Goal: Task Accomplishment & Management: Use online tool/utility

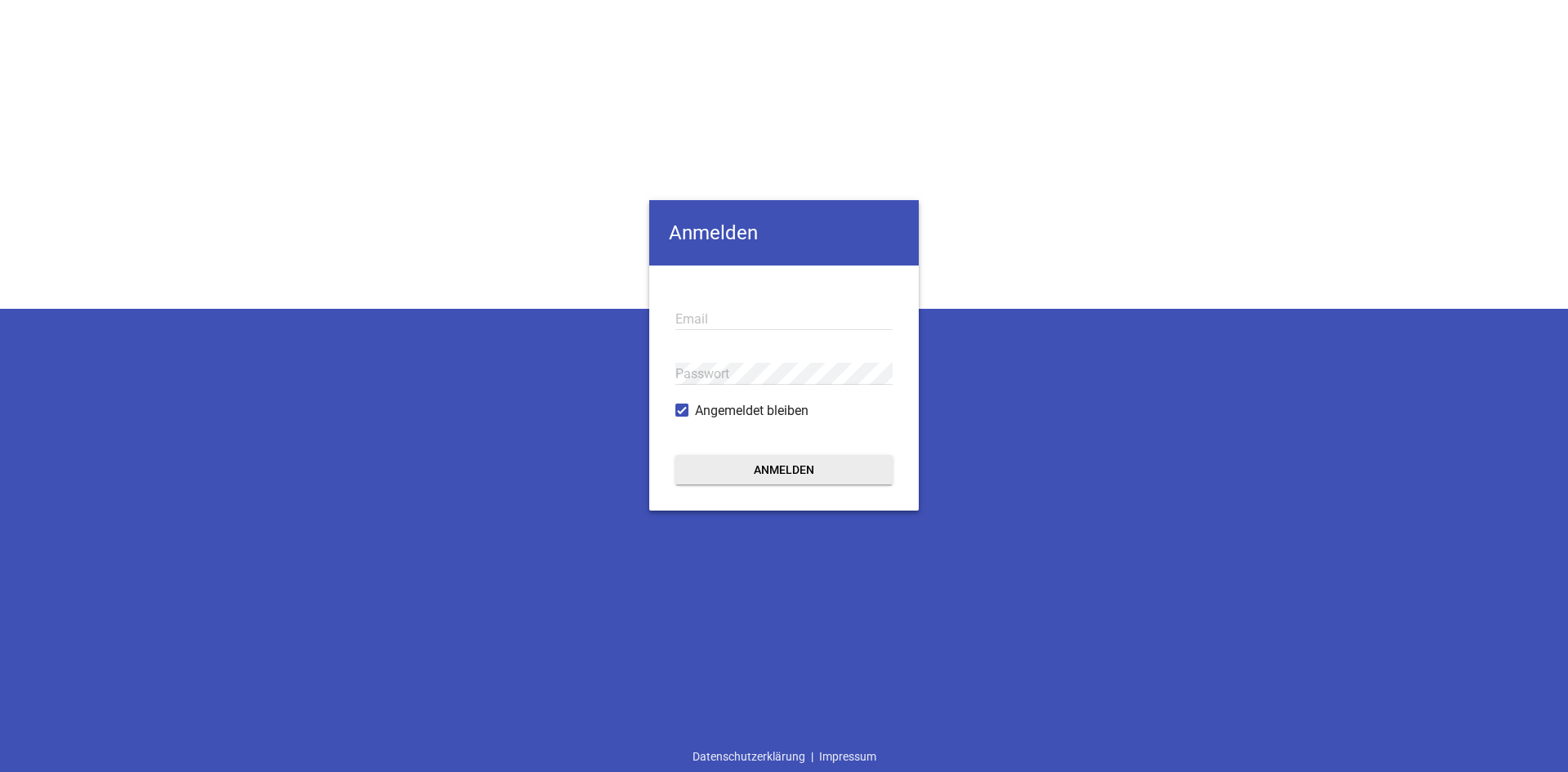
type input "[EMAIL_ADDRESS][DOMAIN_NAME]"
click at [737, 469] on button "Anmelden" at bounding box center [784, 469] width 217 height 29
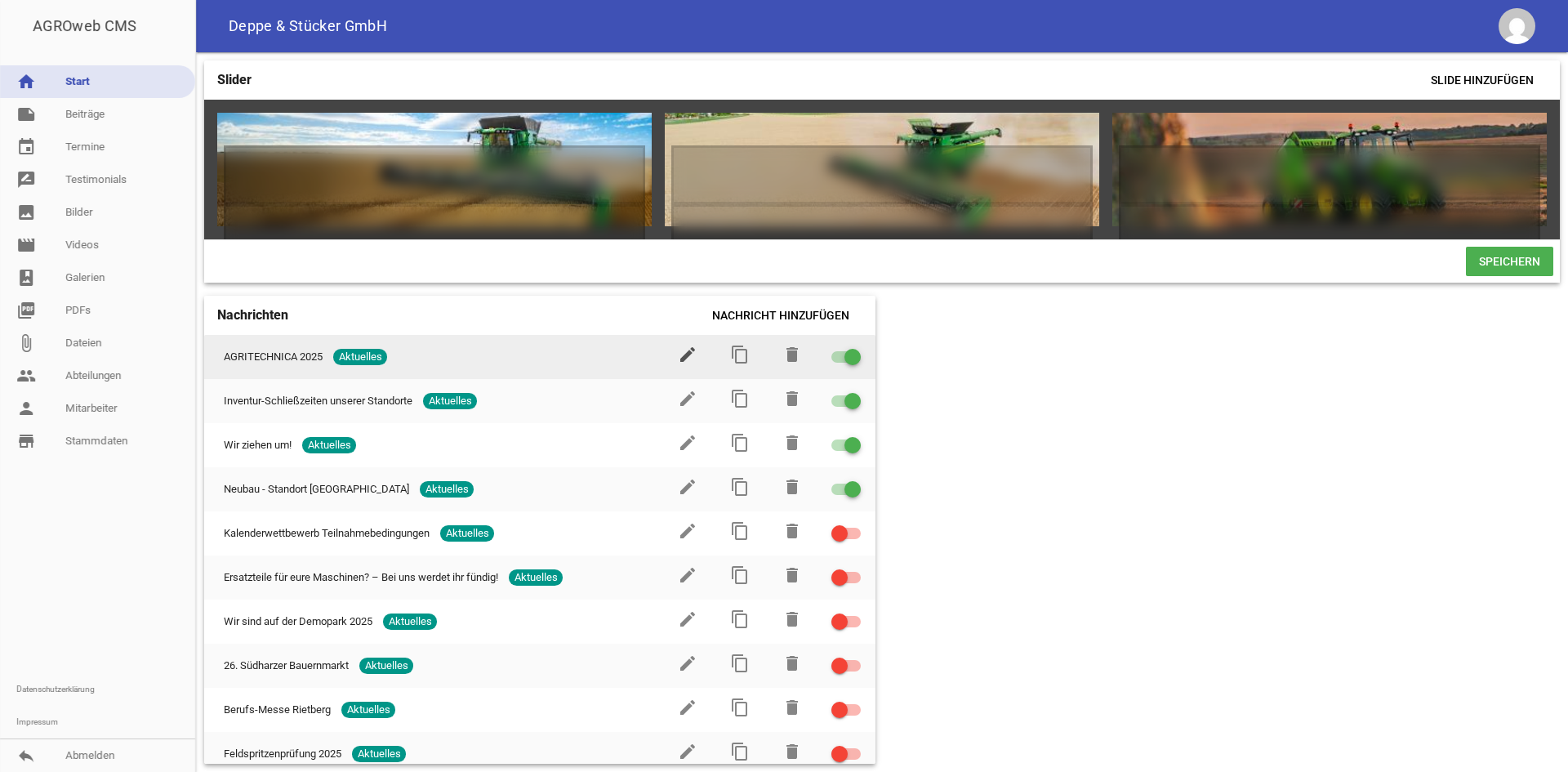
click at [683, 359] on icon "edit" at bounding box center [687, 354] width 20 height 20
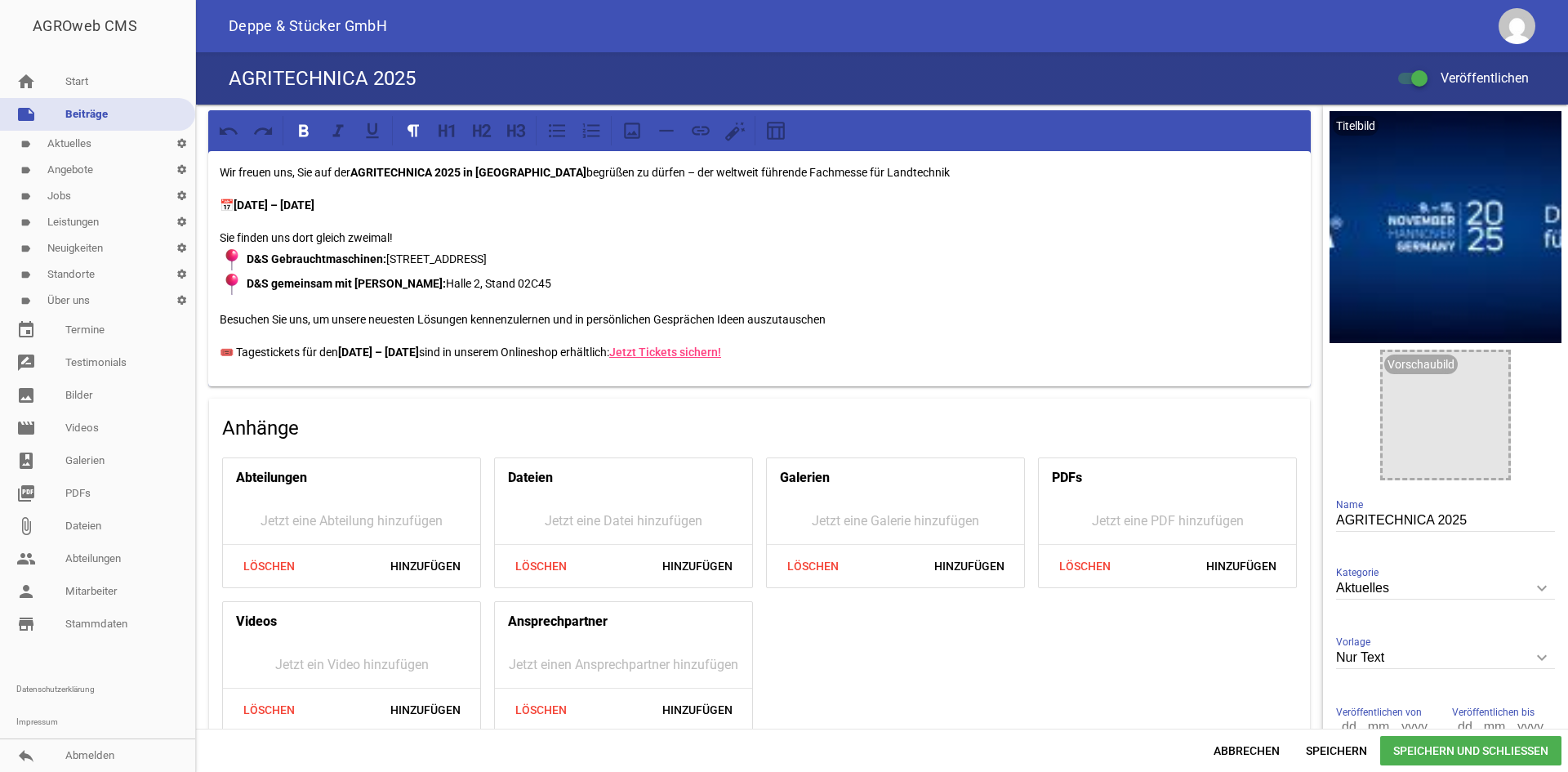
click at [81, 271] on link "label Standorte settings" at bounding box center [97, 274] width 195 height 26
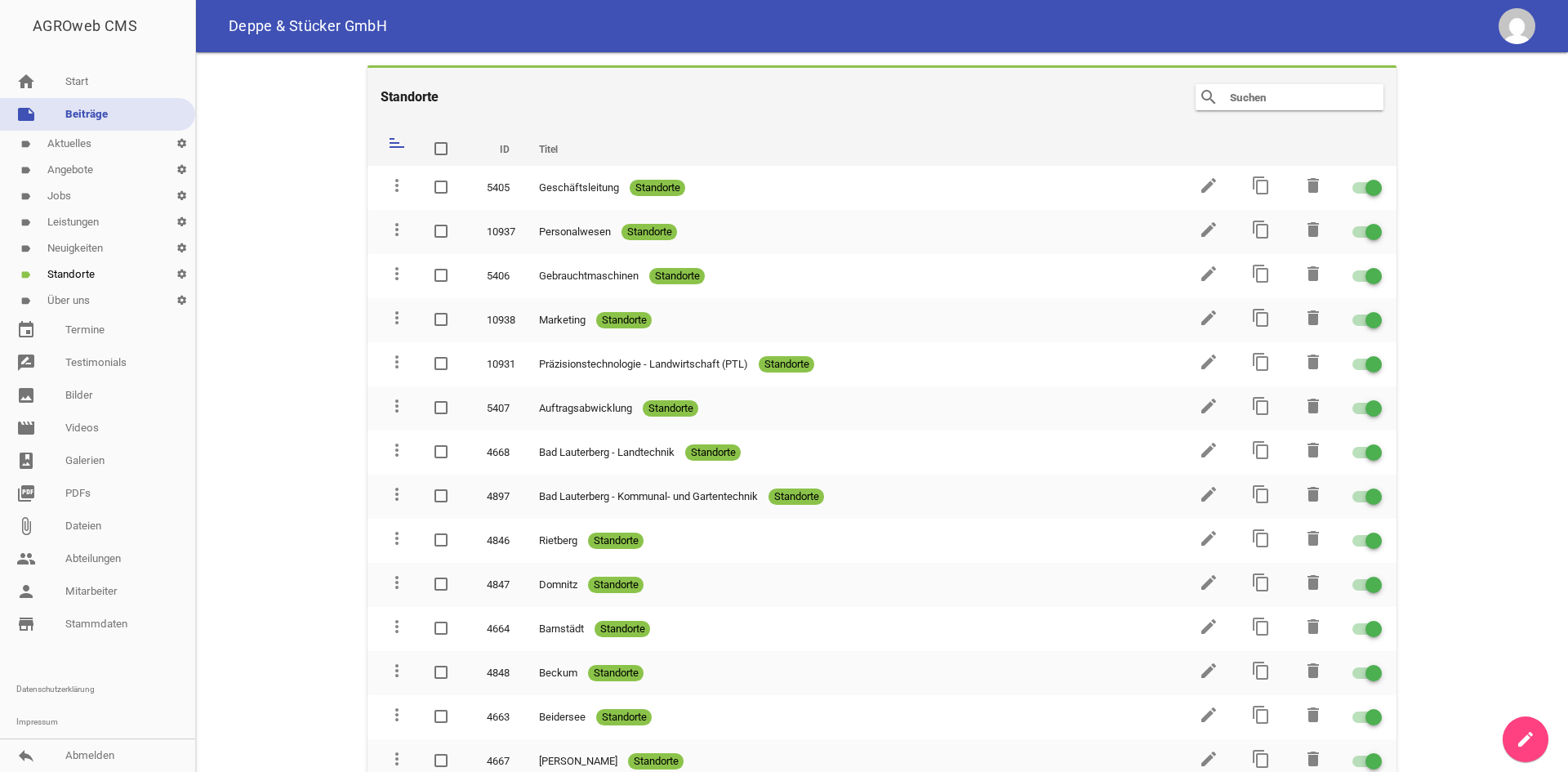
click at [68, 202] on link "label Jobs settings" at bounding box center [97, 196] width 195 height 26
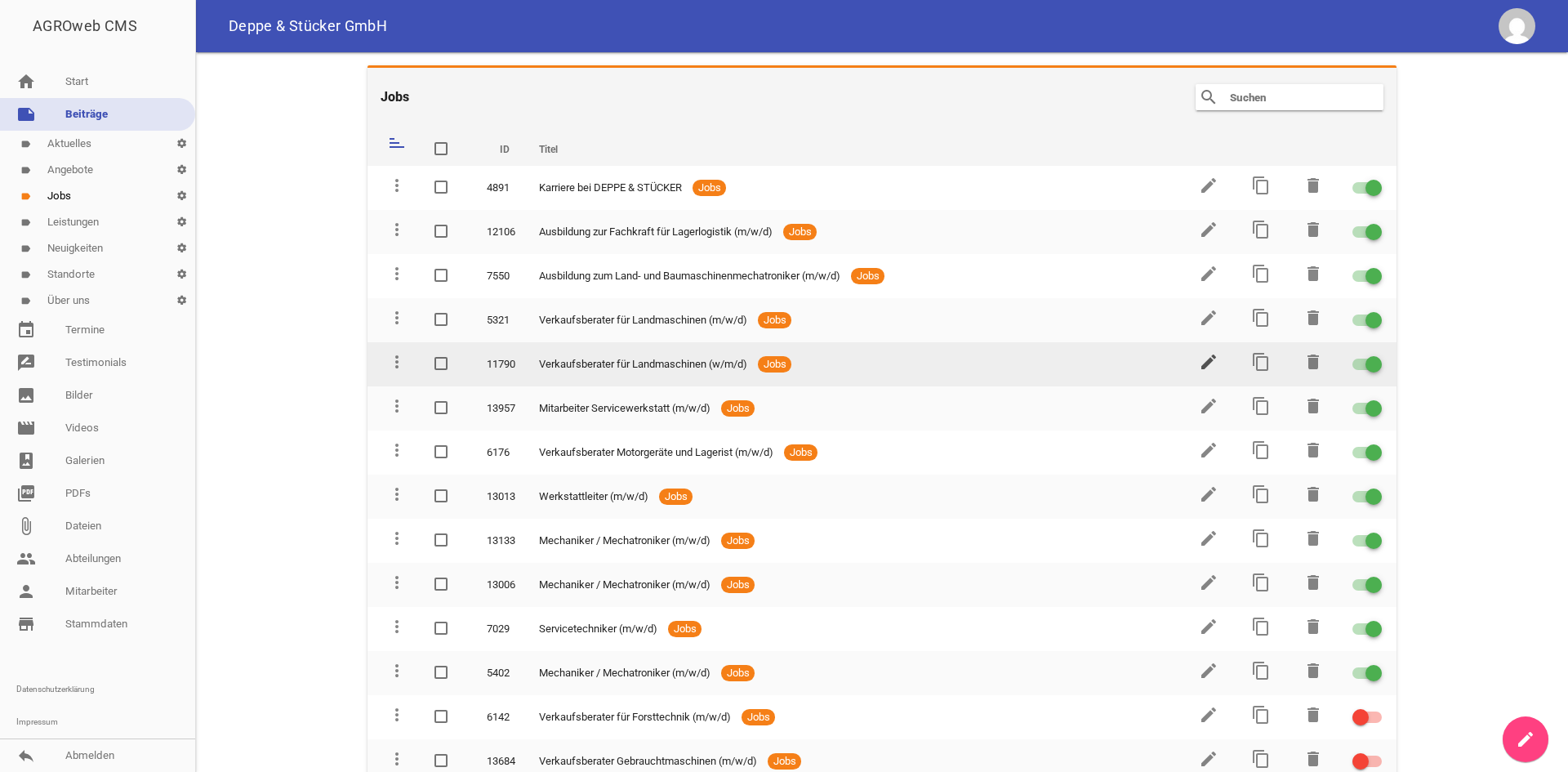
click at [1198, 360] on icon "edit" at bounding box center [1208, 361] width 20 height 20
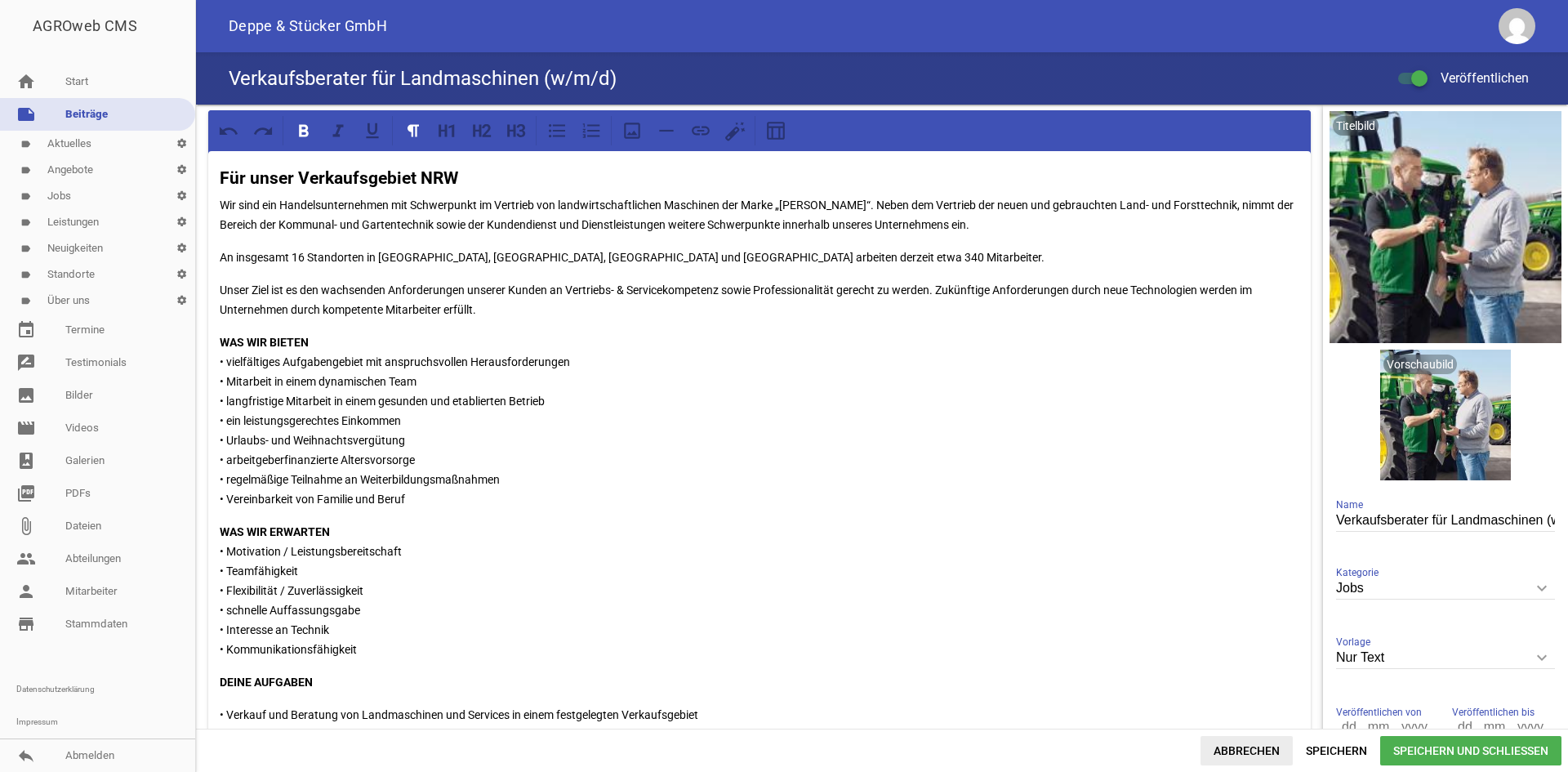
click at [1238, 743] on span "Abbrechen" at bounding box center [1246, 751] width 92 height 29
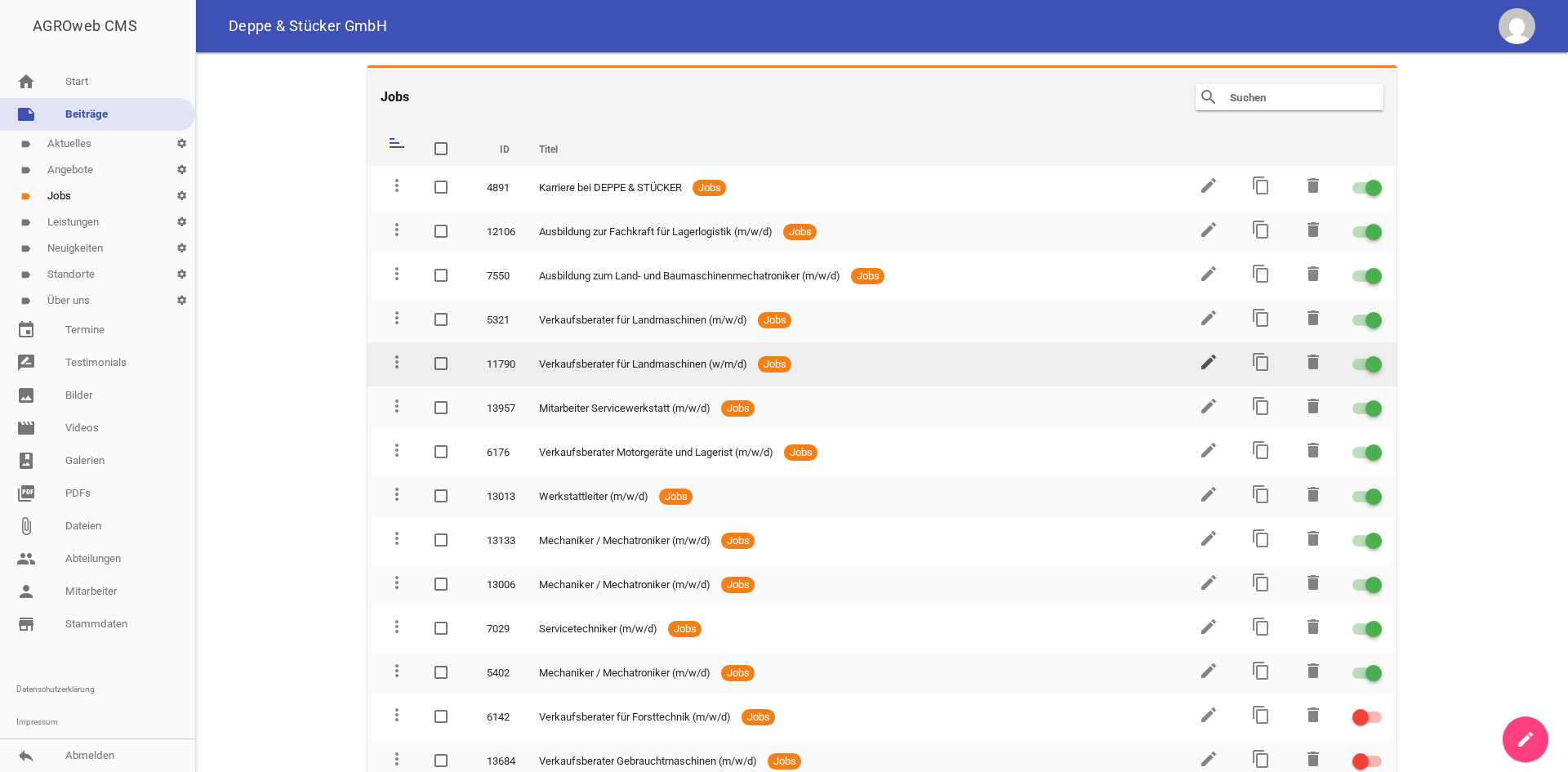
click at [1198, 356] on icon "edit" at bounding box center [1208, 361] width 20 height 20
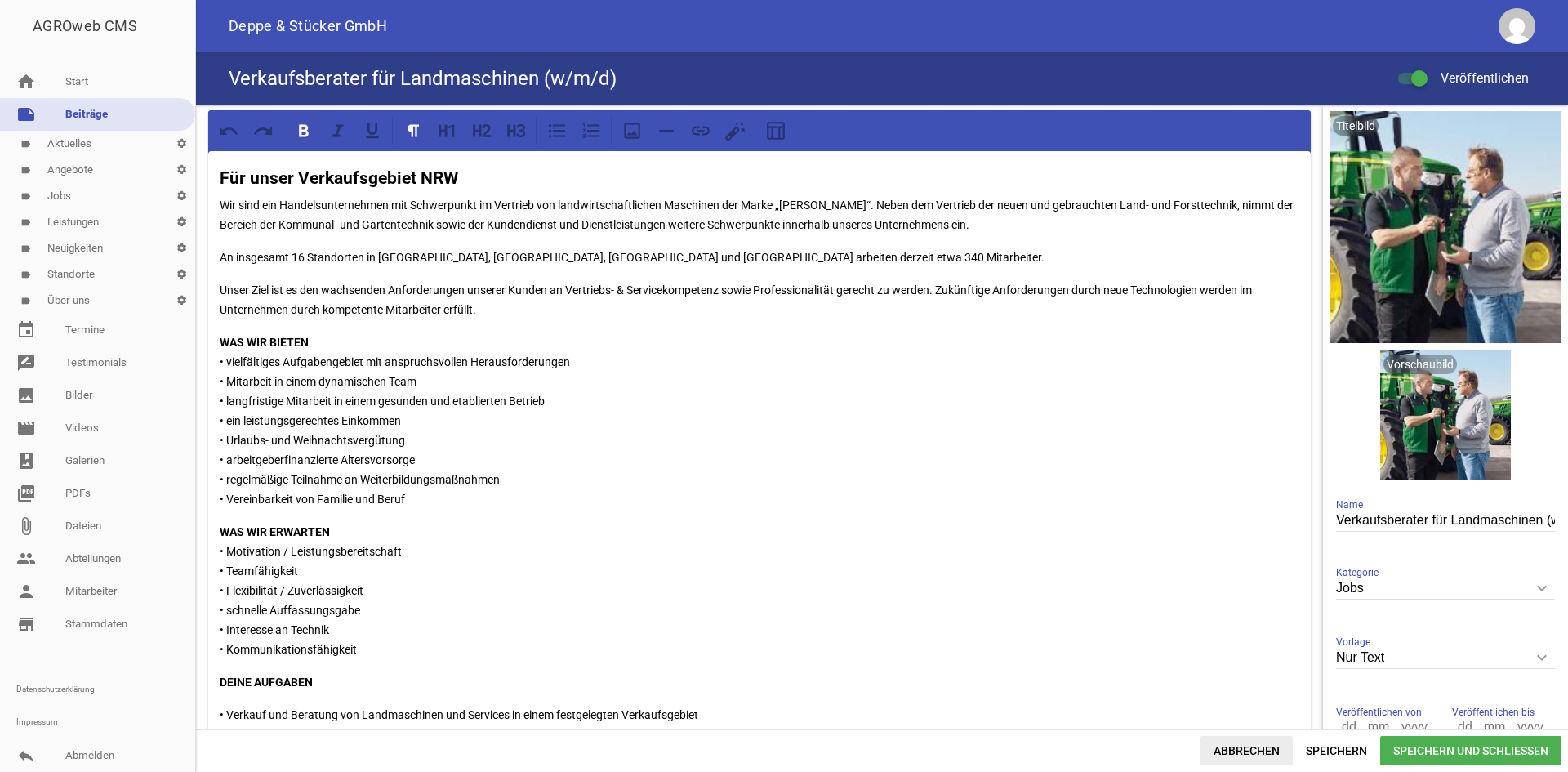
click at [1253, 743] on span "Abbrechen" at bounding box center [1246, 751] width 92 height 29
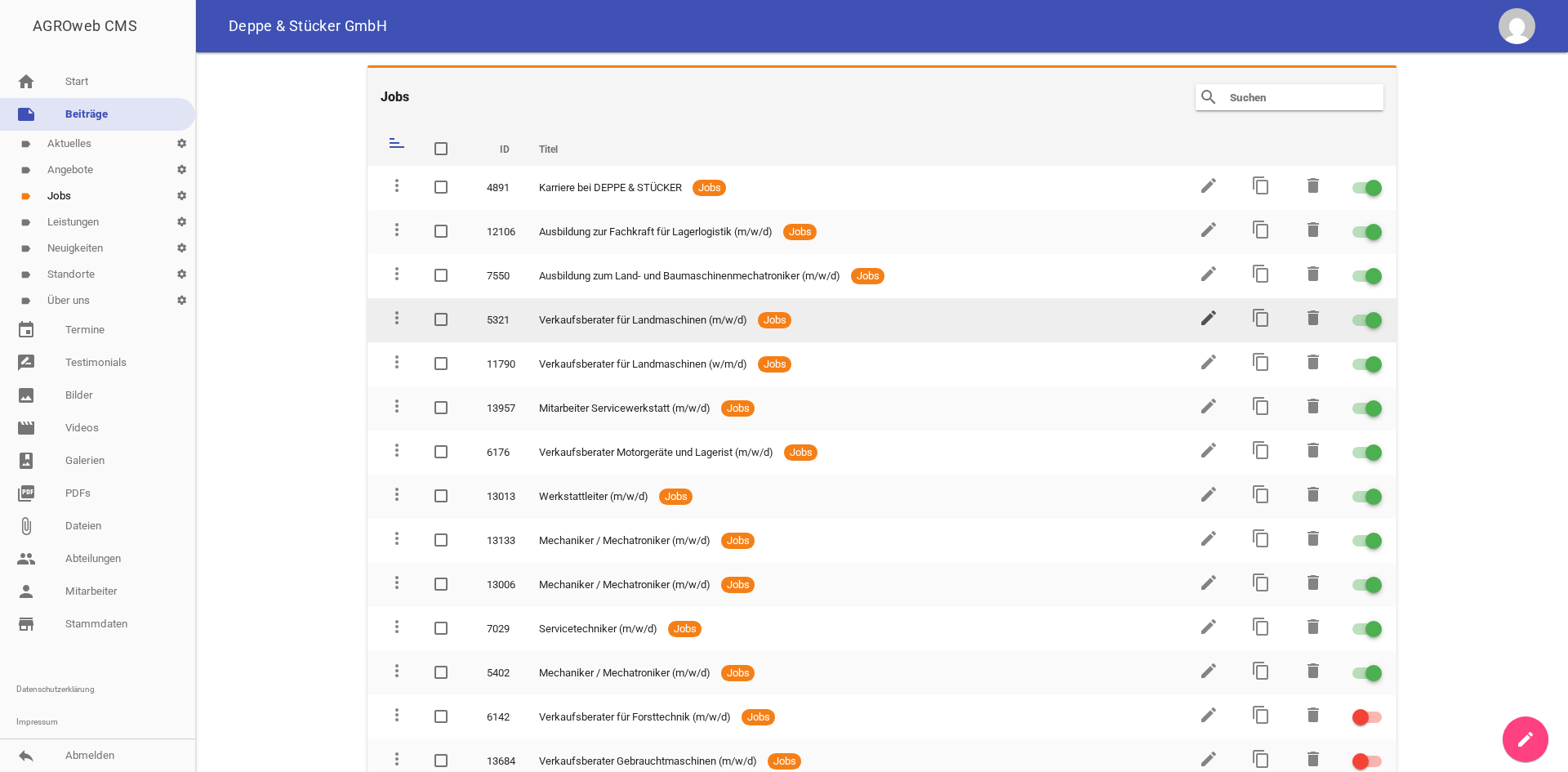
click at [1204, 321] on icon "edit" at bounding box center [1208, 317] width 20 height 20
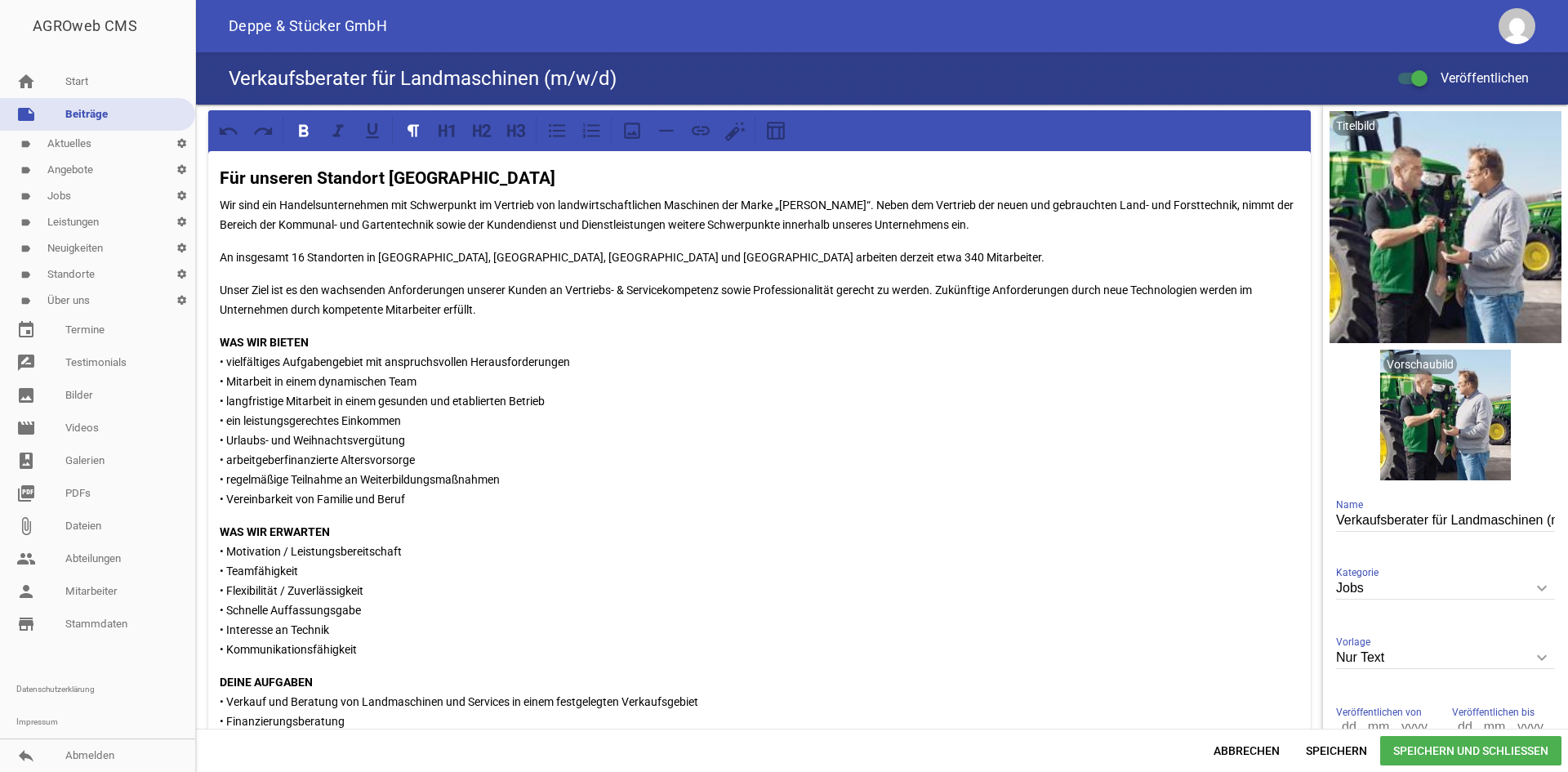
click at [513, 182] on h3 "Für unseren Standort [GEOGRAPHIC_DATA]" at bounding box center [760, 179] width 1080 height 26
click at [1315, 742] on span "Speichern" at bounding box center [1337, 751] width 88 height 29
click at [1277, 743] on span "Abbrechen" at bounding box center [1246, 751] width 92 height 29
